Goal: Navigation & Orientation: Understand site structure

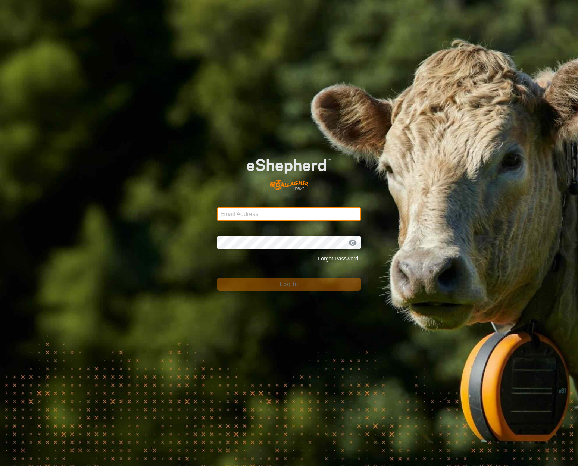
click at [272, 215] on input "Email Address" at bounding box center [289, 213] width 144 height 13
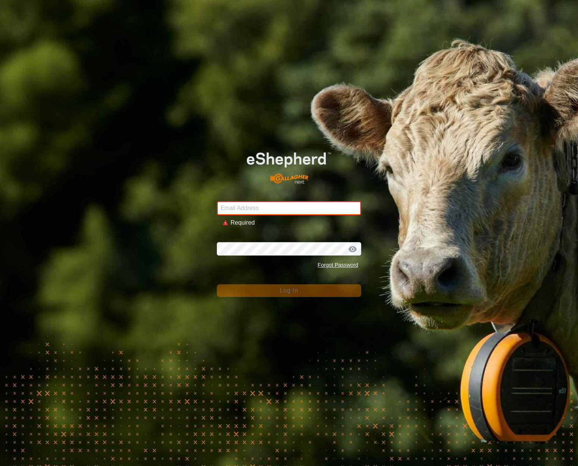
type input "[EMAIL_ADDRESS][DOMAIN_NAME]"
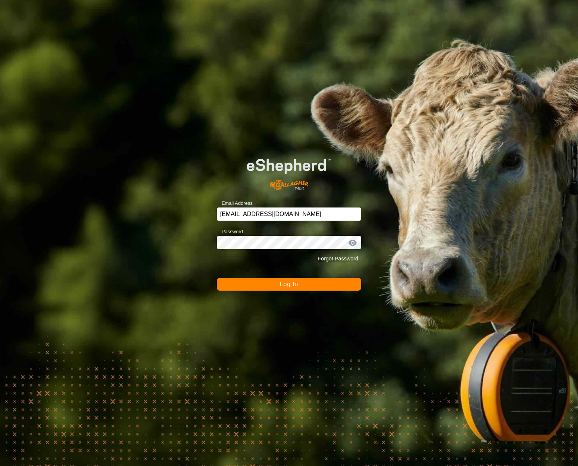
click at [353, 243] on div at bounding box center [352, 242] width 11 height 7
click at [284, 284] on span "Log In" at bounding box center [289, 284] width 18 height 6
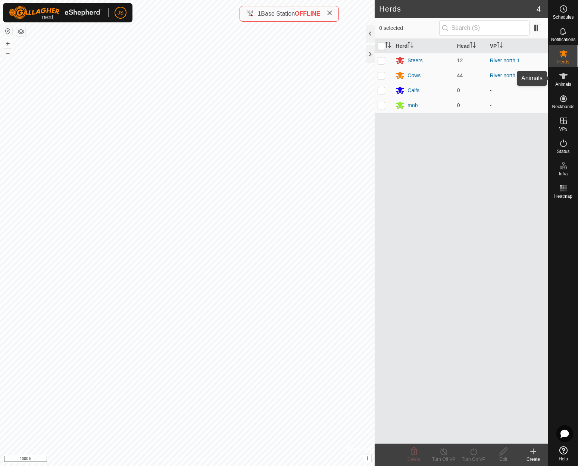
click at [563, 76] on icon at bounding box center [563, 76] width 8 height 6
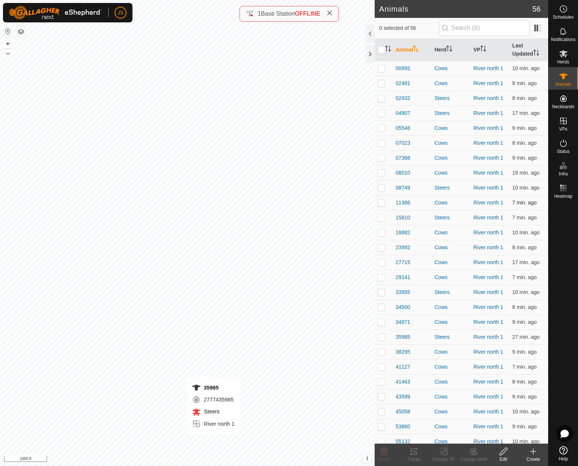
checkbox input "true"
click at [487, 336] on link "River north 1" at bounding box center [489, 337] width 30 height 6
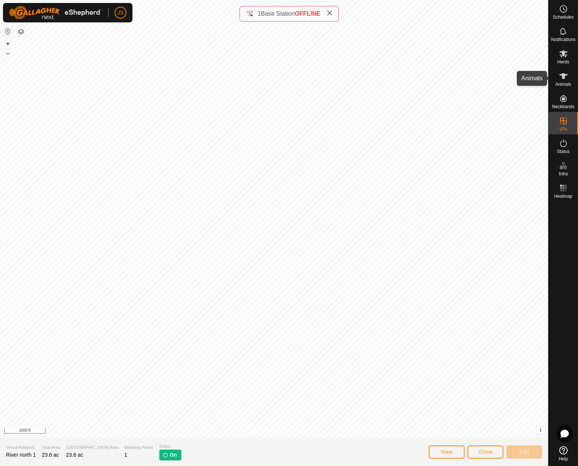
click at [566, 78] on icon at bounding box center [563, 76] width 9 height 9
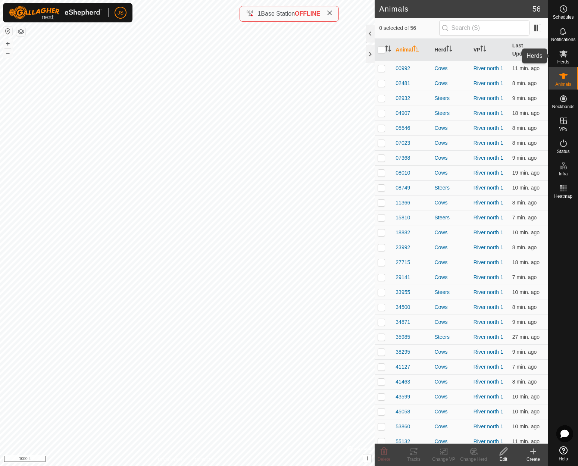
click at [564, 58] on es-mob-svg-icon at bounding box center [563, 54] width 13 height 12
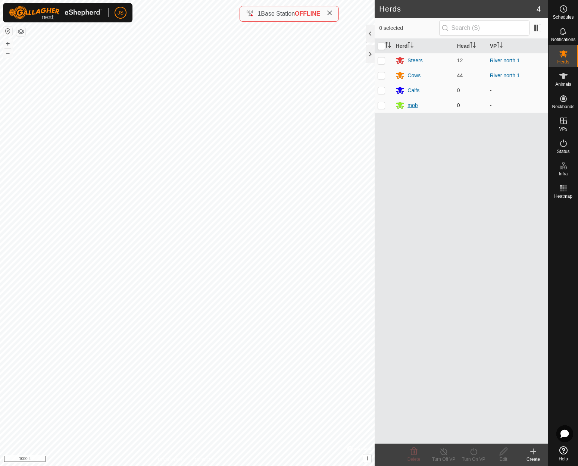
click at [400, 104] on icon at bounding box center [400, 105] width 8 height 7
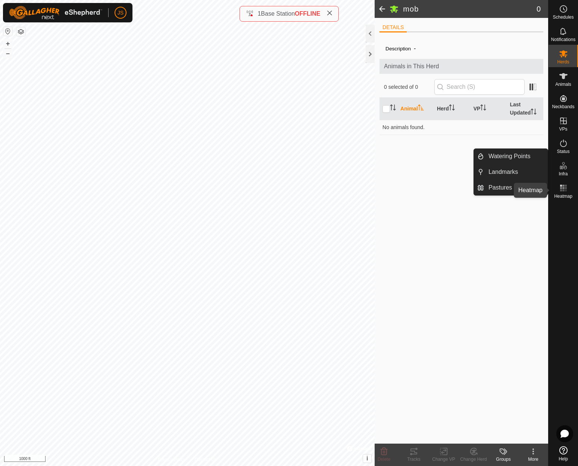
click at [561, 187] on icon at bounding box center [563, 188] width 9 height 9
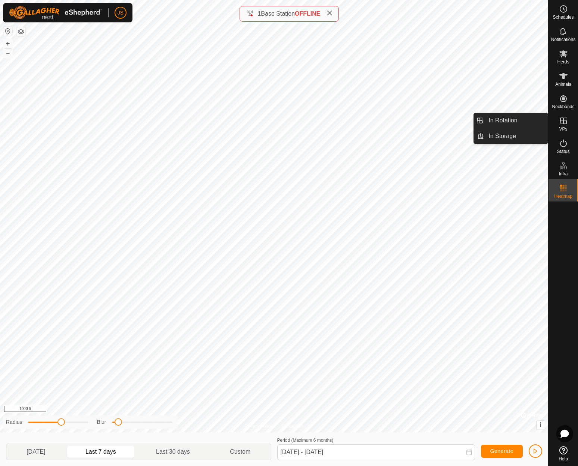
click at [564, 119] on icon at bounding box center [563, 120] width 9 height 9
